Goal: Book appointment/travel/reservation

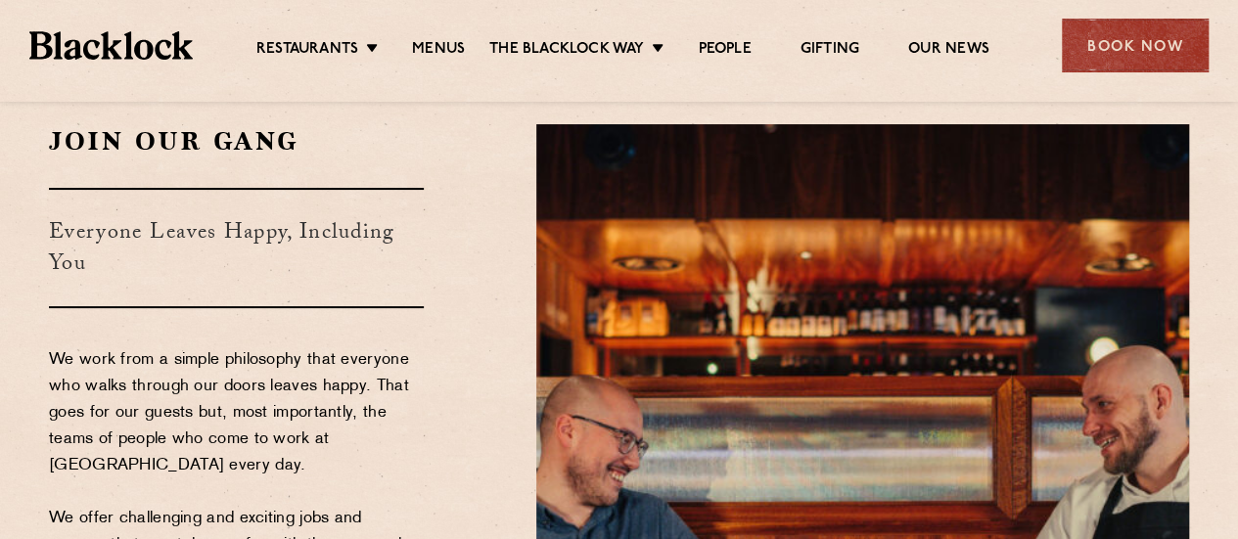
scroll to position [98, 0]
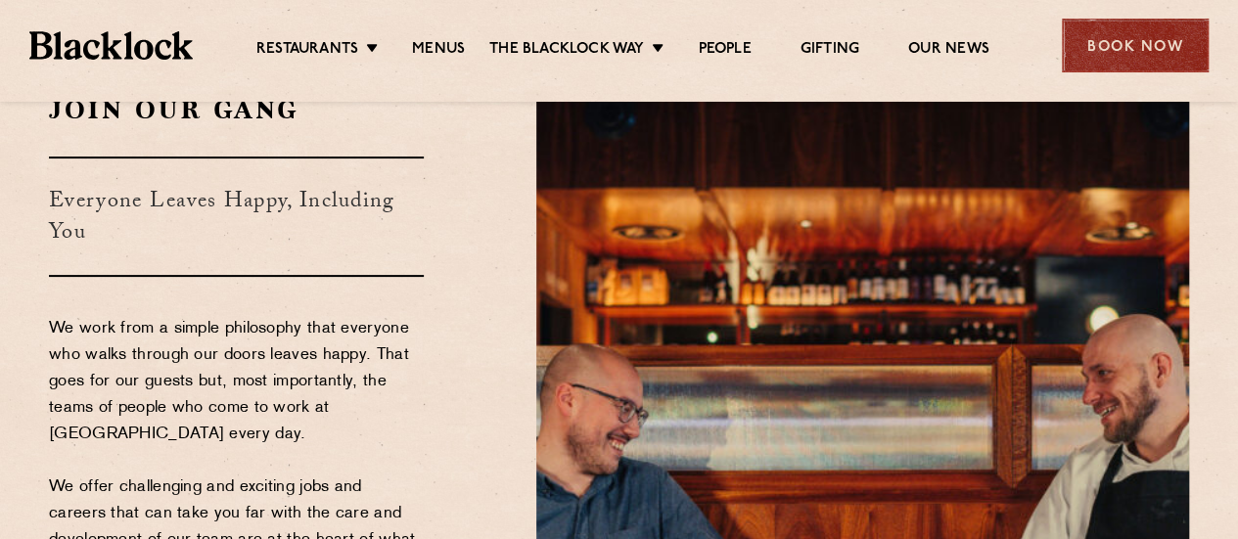
click at [1149, 53] on div "Book Now" at bounding box center [1135, 46] width 147 height 54
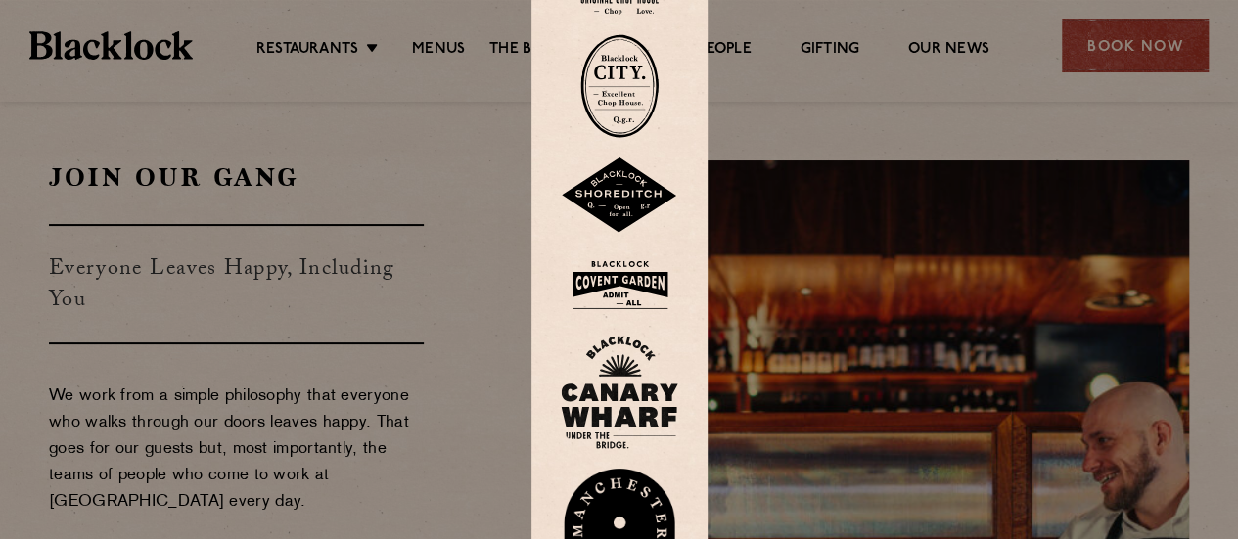
scroll to position [0, 0]
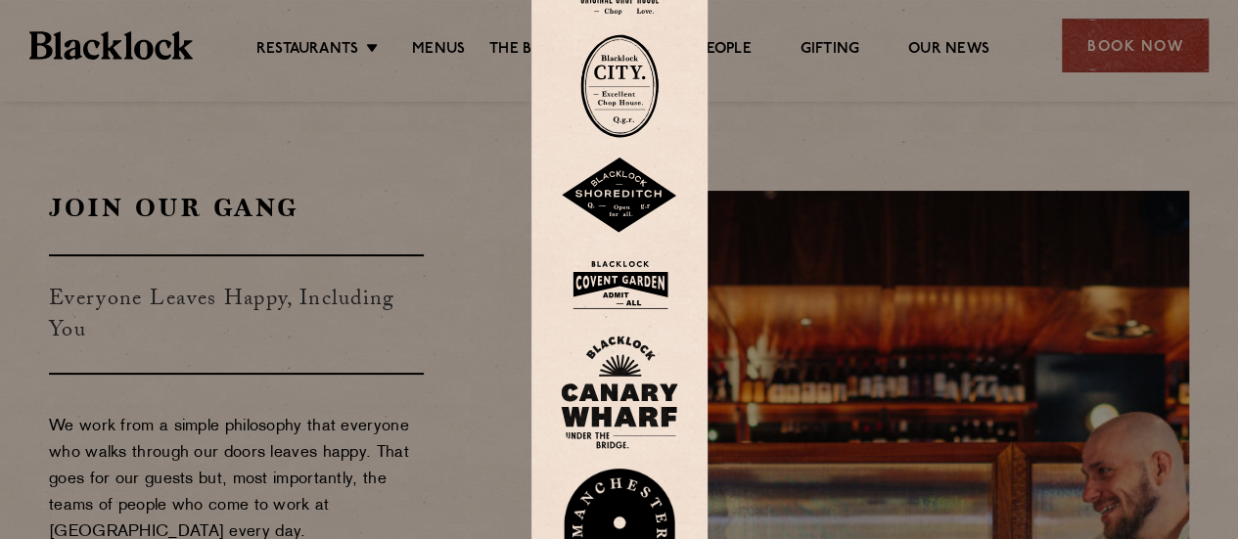
click at [838, 163] on div at bounding box center [619, 269] width 1238 height 539
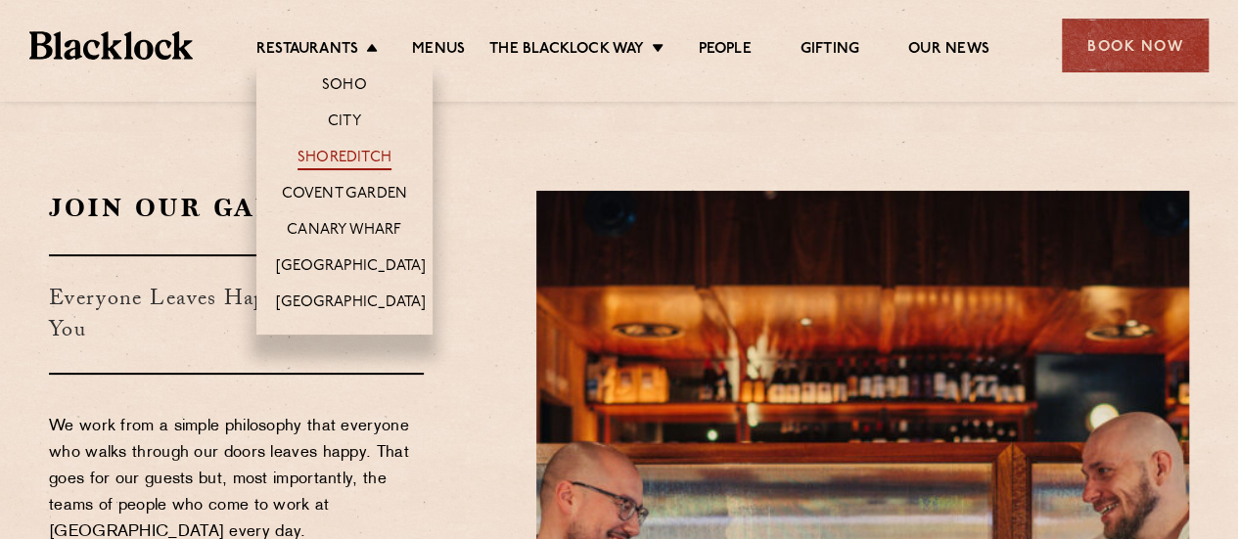
click at [346, 151] on link "Shoreditch" at bounding box center [344, 160] width 94 height 22
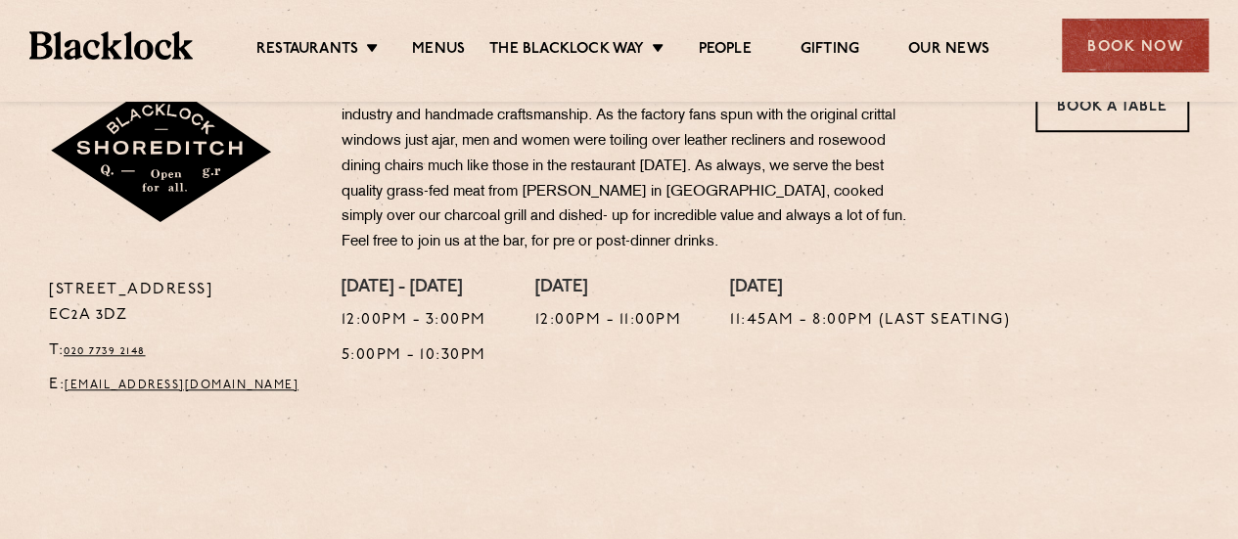
scroll to position [489, 0]
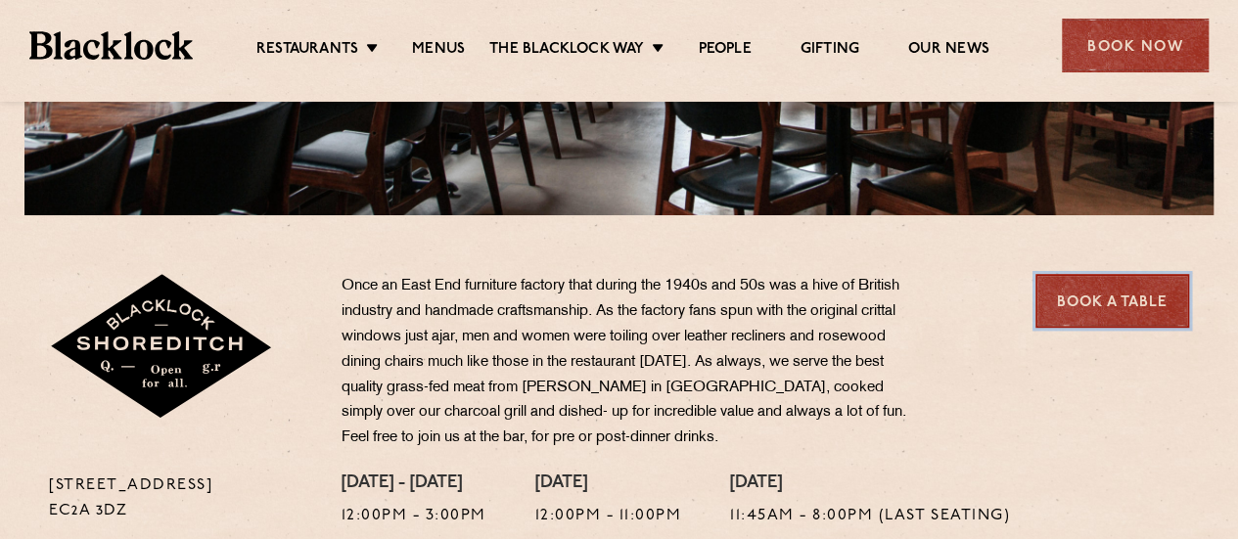
click at [1092, 318] on link "Book a Table" at bounding box center [1112, 301] width 154 height 54
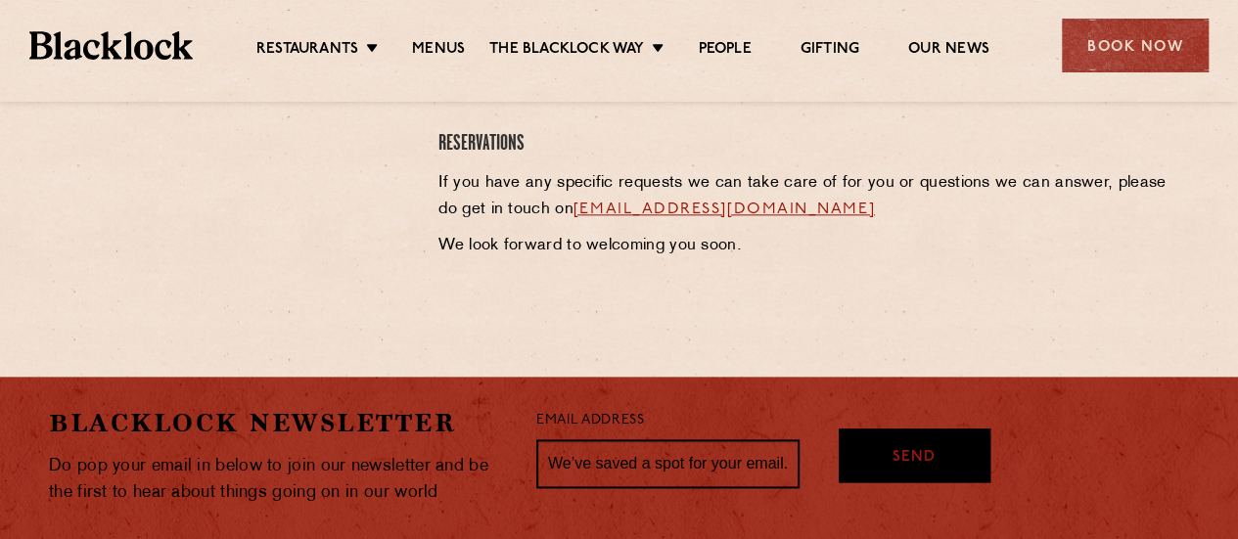
scroll to position [1076, 0]
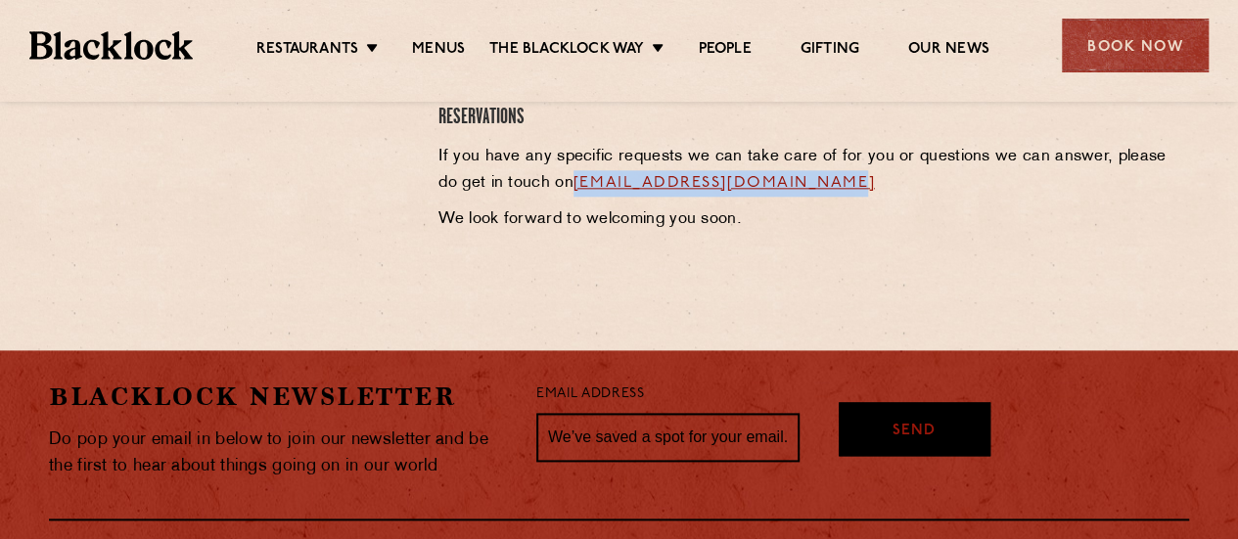
drag, startPoint x: 890, startPoint y: 175, endPoint x: 553, endPoint y: 187, distance: 337.8
click at [553, 187] on p "If you have any specific requests we can take care of for you or questions we c…" at bounding box center [813, 170] width 750 height 53
copy link "[EMAIL_ADDRESS][DOMAIN_NAME]"
